Goal: Find specific page/section: Find specific page/section

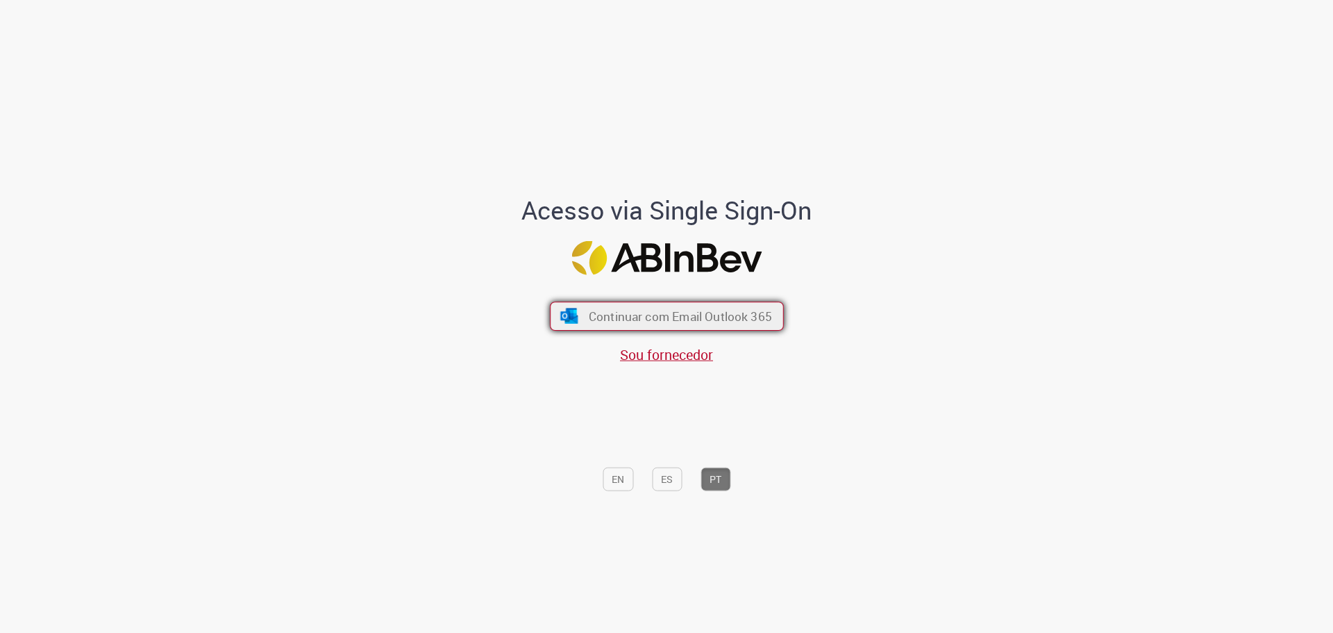
click at [646, 308] on span "Continuar com Email Outlook 365" at bounding box center [679, 316] width 183 height 16
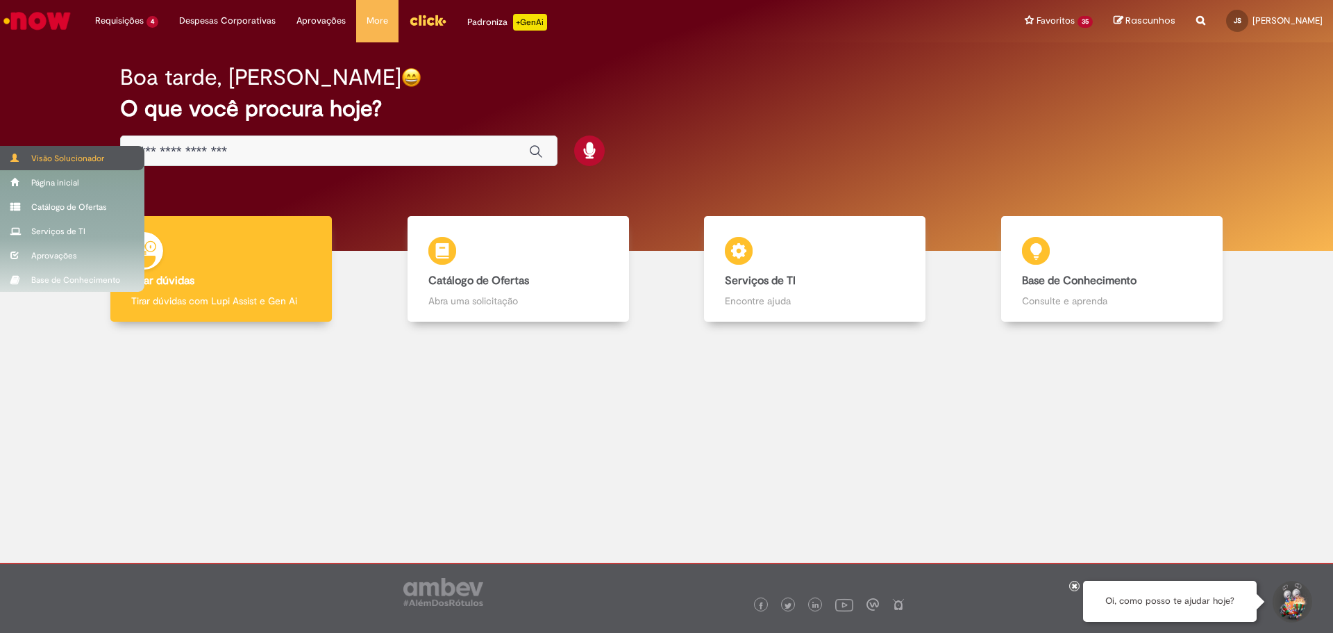
click at [26, 147] on div "Visão Solucionador" at bounding box center [72, 158] width 144 height 24
